Goal: Find specific page/section: Find specific page/section

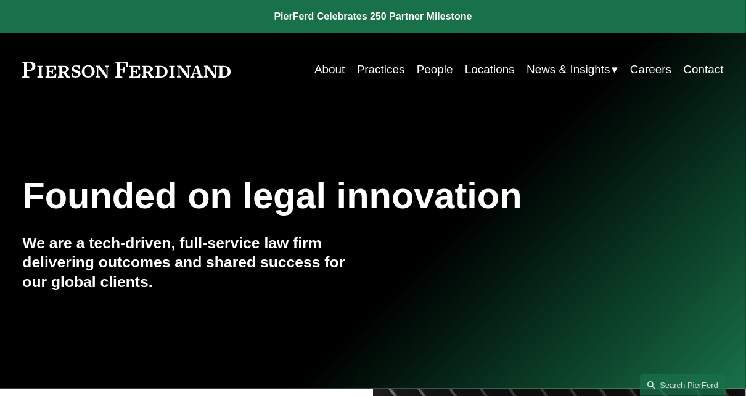
click at [484, 70] on link "Locations" at bounding box center [490, 69] width 50 height 23
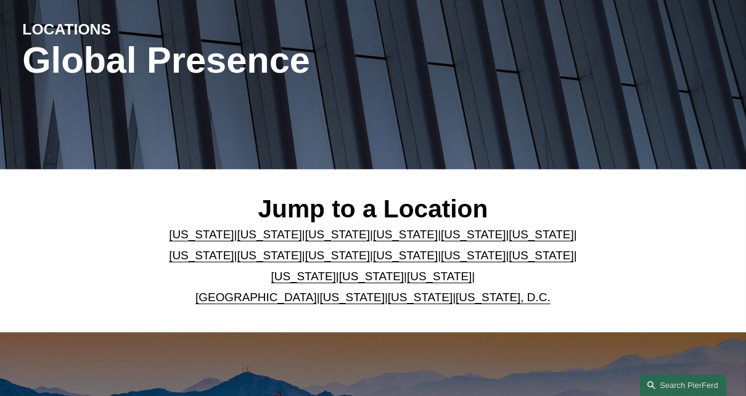
scroll to position [138, 0]
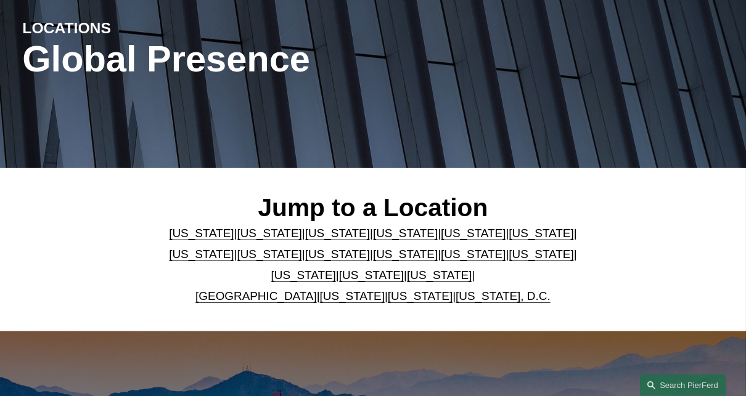
click at [258, 296] on link "[GEOGRAPHIC_DATA]" at bounding box center [255, 296] width 121 height 13
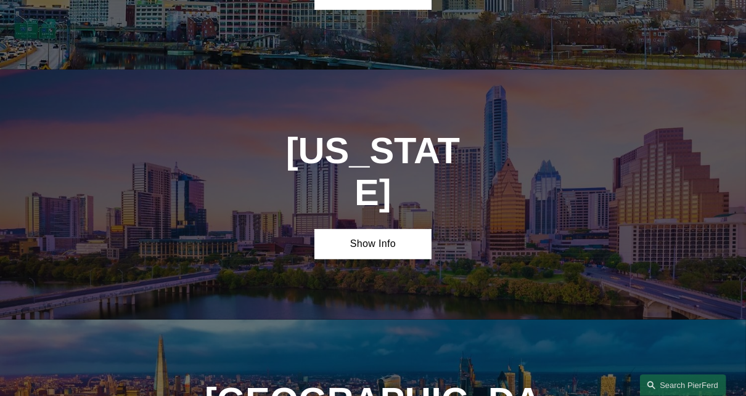
scroll to position [3670, 0]
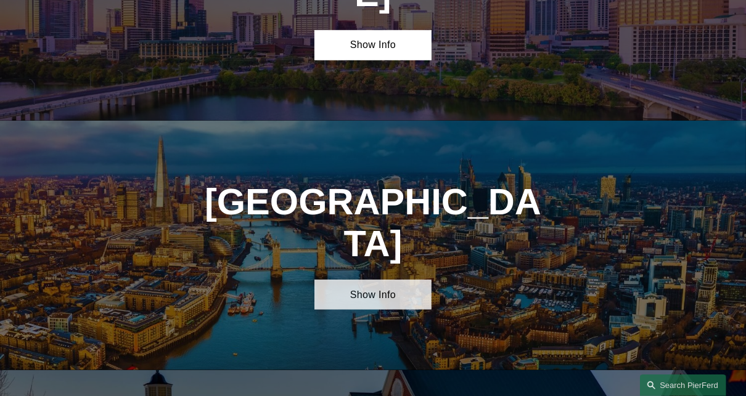
click at [364, 280] on link "Show Info" at bounding box center [372, 295] width 117 height 30
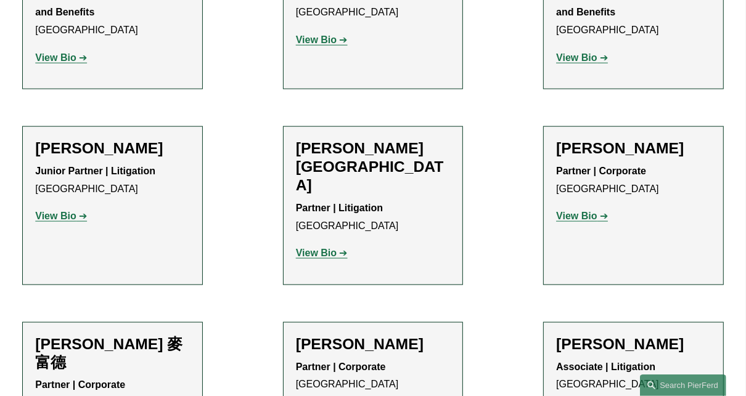
scroll to position [1007, 0]
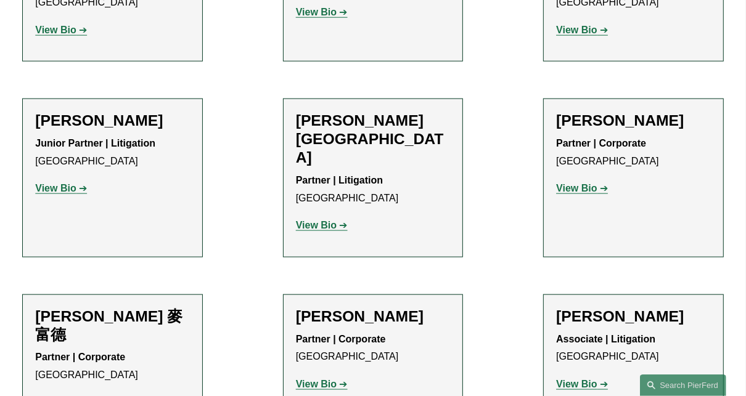
click at [251, 125] on ul "Filter Location London London All Atlanta Austin Boston Charlotte Chicago Cinci…" at bounding box center [373, 73] width 746 height 1504
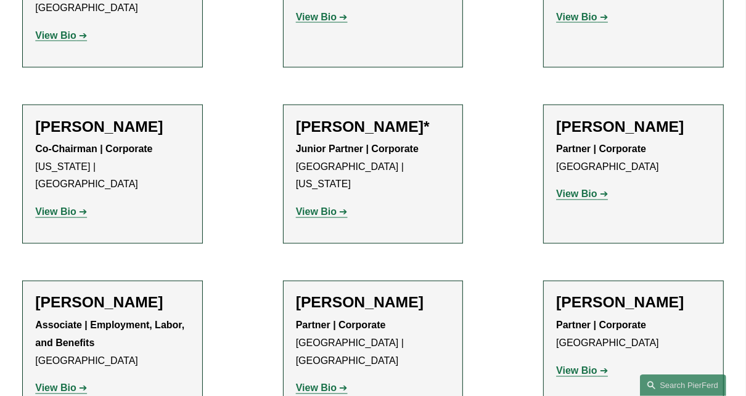
scroll to position [1378, 0]
